Goal: Manage account settings

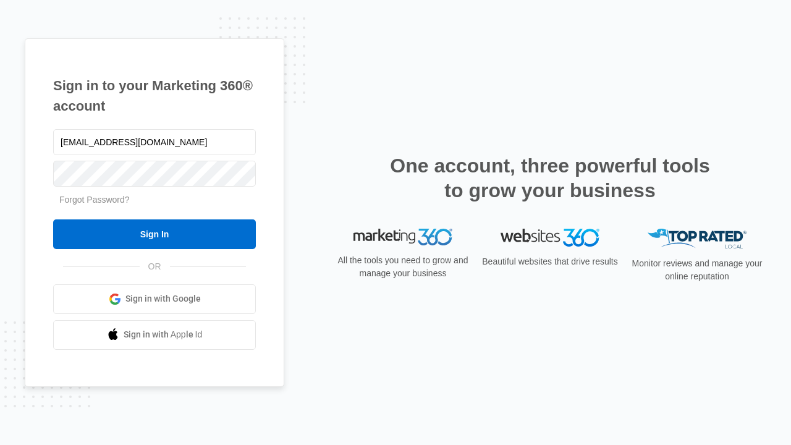
type input "[EMAIL_ADDRESS][DOMAIN_NAME]"
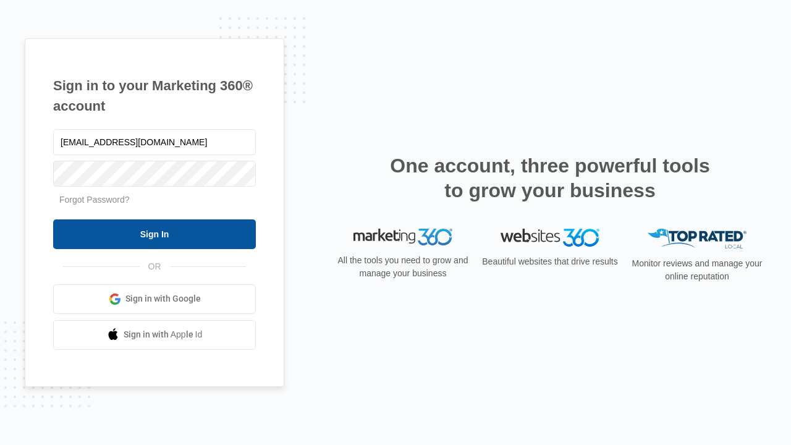
click at [155, 234] on input "Sign In" at bounding box center [154, 234] width 203 height 30
